Goal: Task Accomplishment & Management: Manage account settings

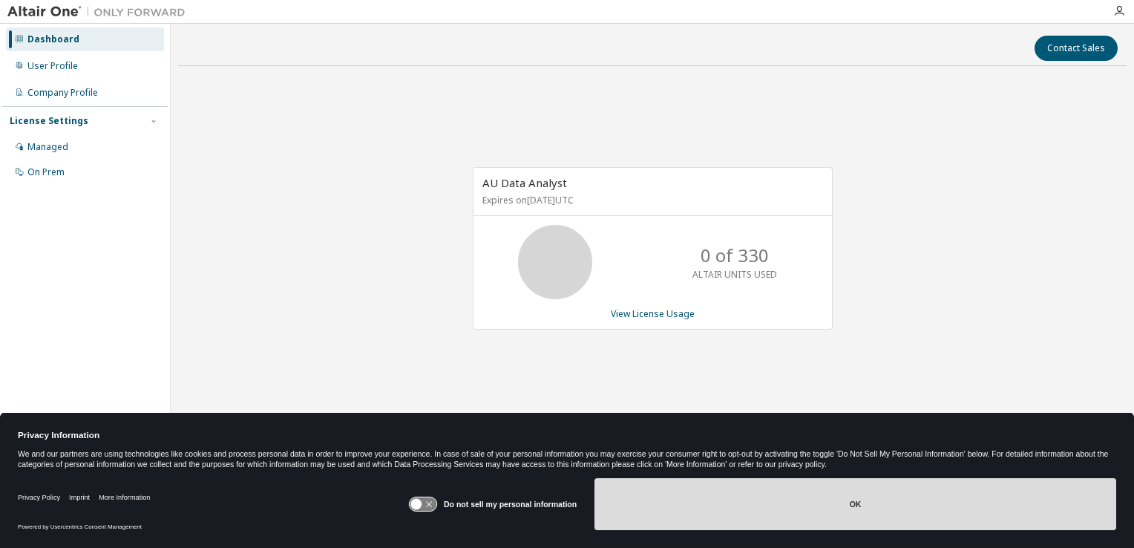
click at [808, 513] on button "OK" at bounding box center [856, 504] width 522 height 52
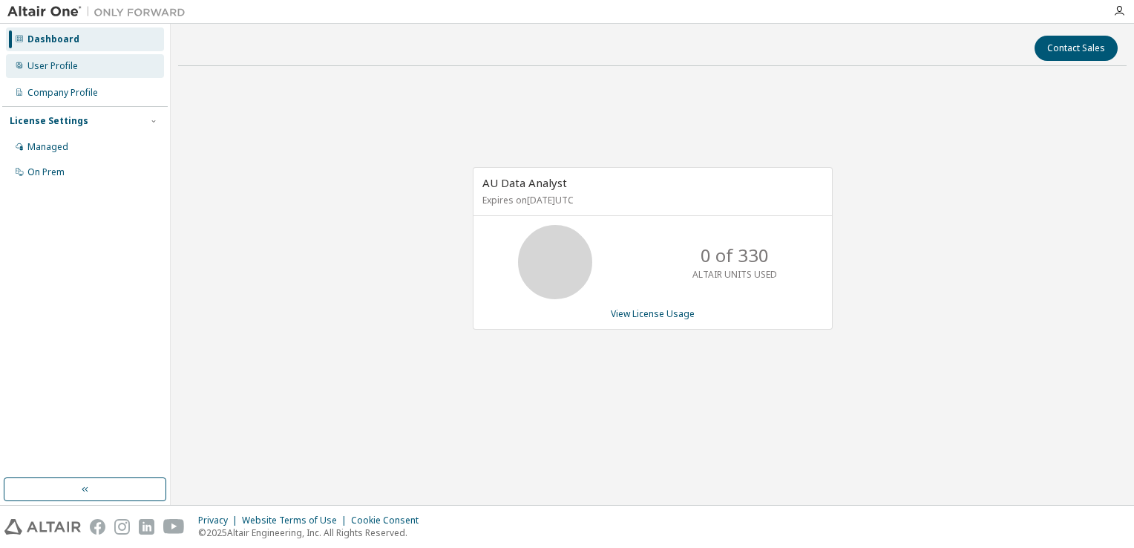
click at [46, 62] on div "User Profile" at bounding box center [52, 66] width 50 height 12
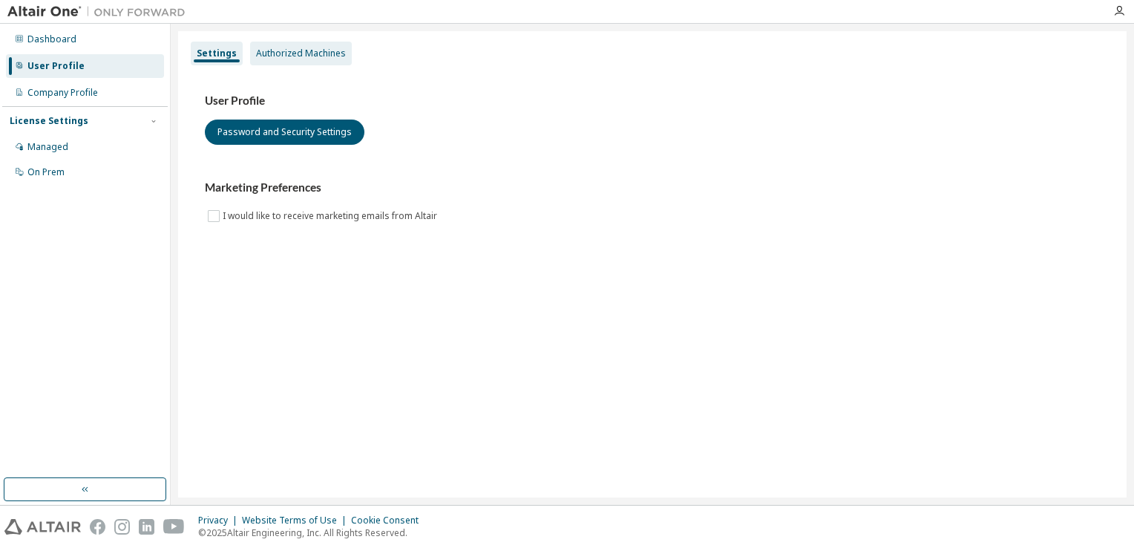
click at [319, 52] on div "Authorized Machines" at bounding box center [301, 54] width 90 height 12
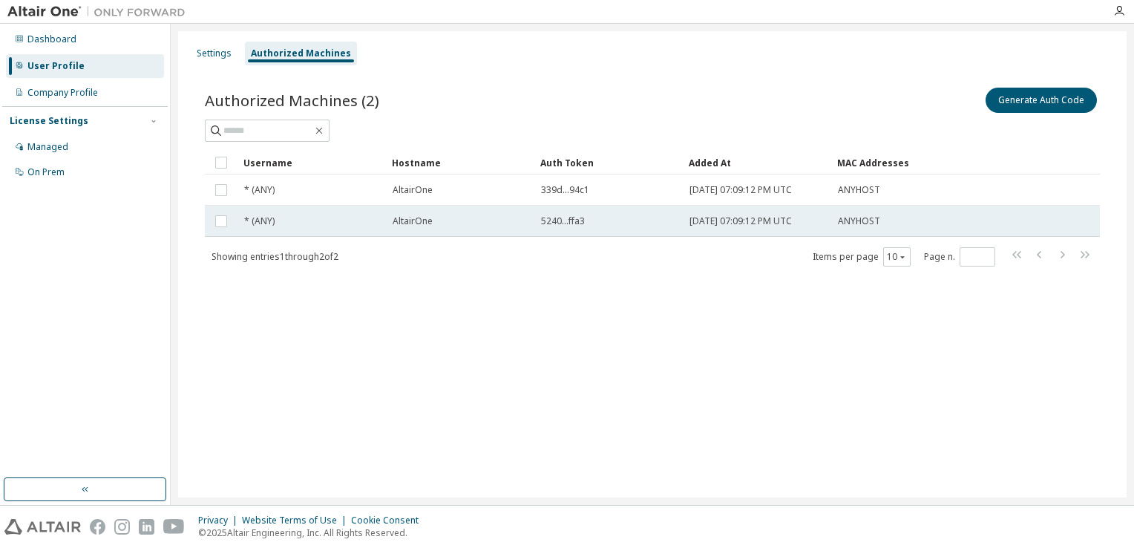
drag, startPoint x: 823, startPoint y: 429, endPoint x: 989, endPoint y: 209, distance: 275.1
click at [829, 429] on div "Settings Authorized Machines Authorized Machines (2) Generate Auth Code Clear L…" at bounding box center [652, 264] width 949 height 466
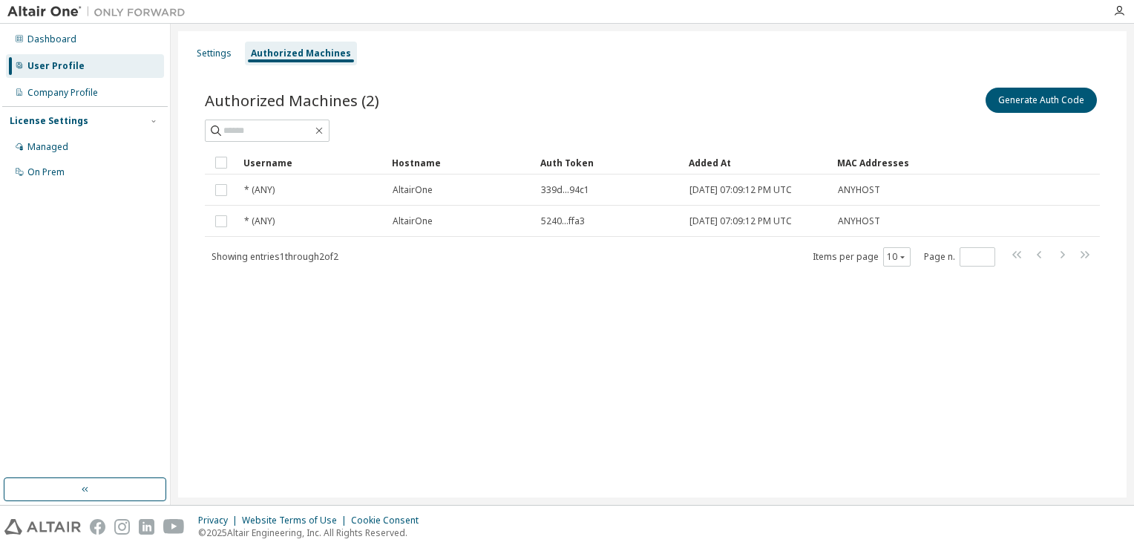
click at [1051, 84] on div "Authorized Machines (2) Generate Auth Code Clear Load Save Save As Field Operat…" at bounding box center [652, 186] width 931 height 239
click at [1047, 100] on button "Generate Auth Code" at bounding box center [1041, 100] width 111 height 25
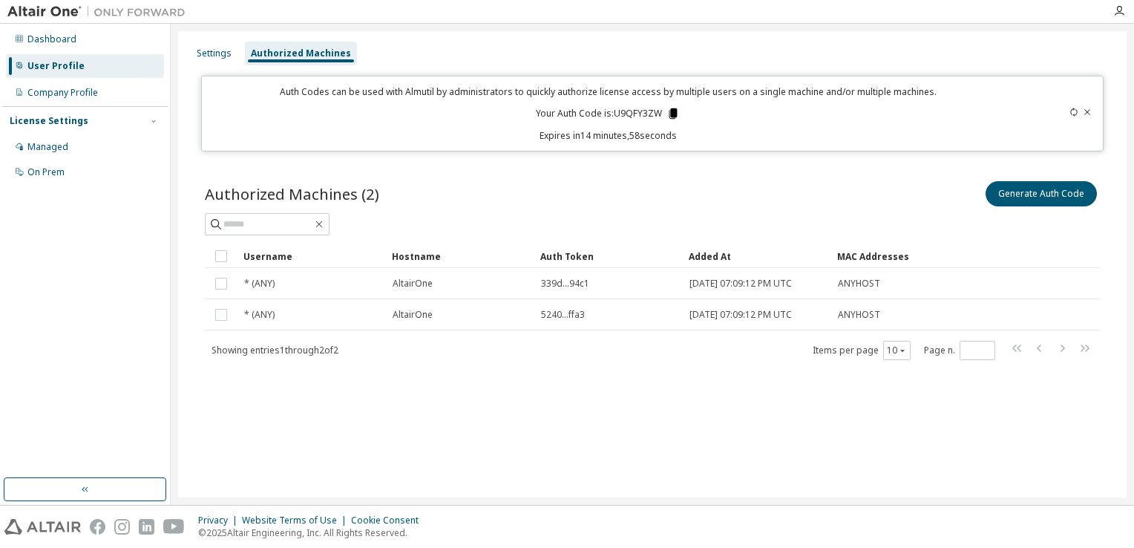
click at [669, 111] on icon at bounding box center [673, 113] width 8 height 10
